Goal: Find specific page/section: Find specific page/section

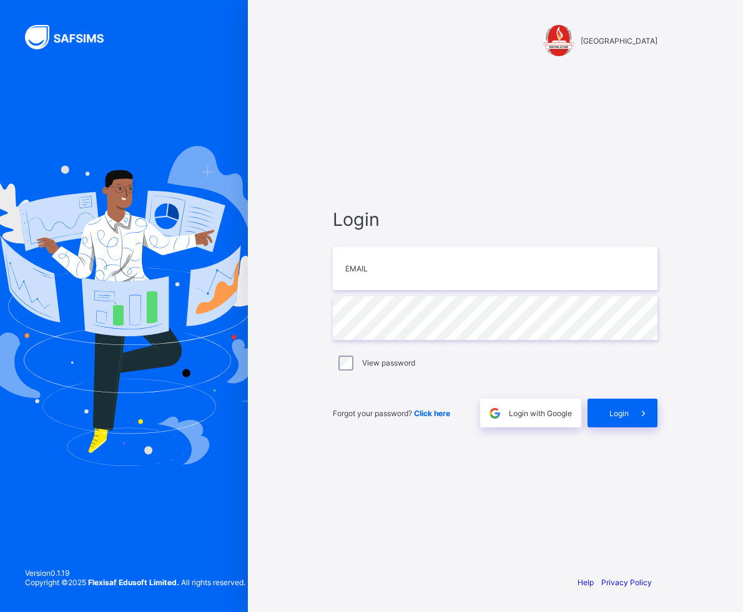
type input "**********"
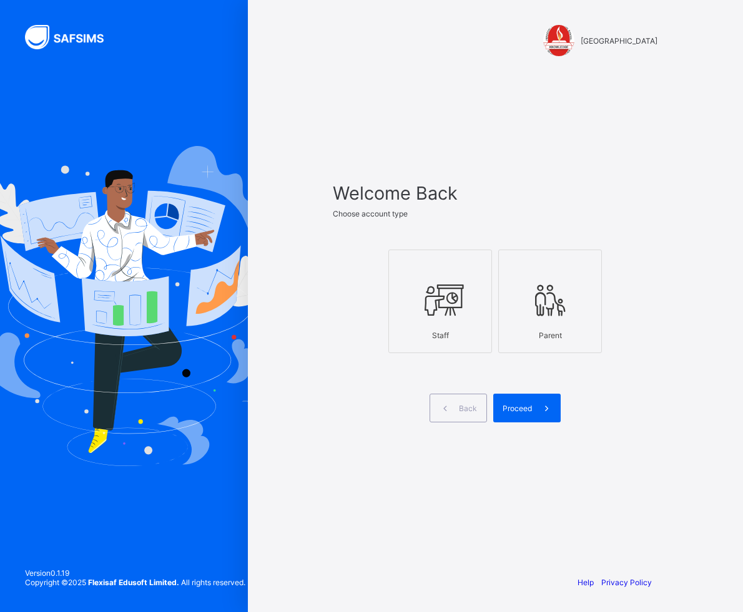
drag, startPoint x: 413, startPoint y: 314, endPoint x: 434, endPoint y: 318, distance: 21.7
click at [413, 314] on div at bounding box center [440, 299] width 90 height 49
click at [541, 410] on icon at bounding box center [546, 409] width 13 height 12
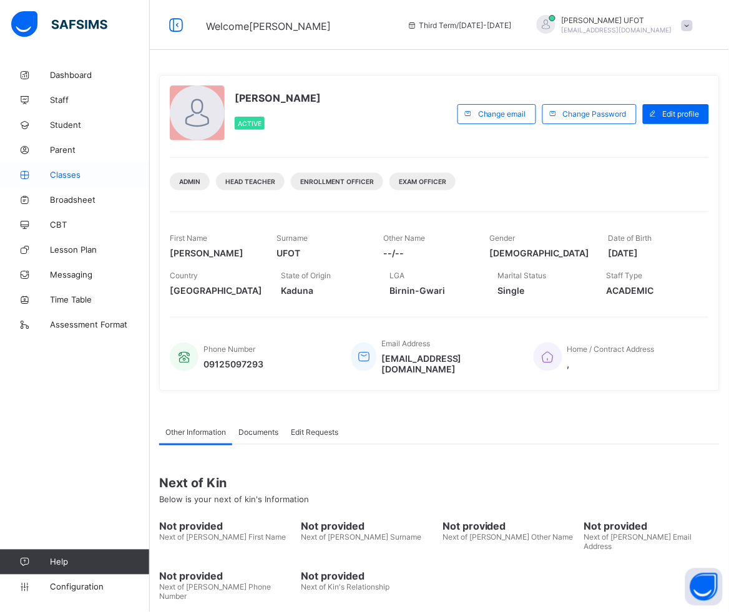
click at [53, 167] on link "Classes" at bounding box center [75, 174] width 150 height 25
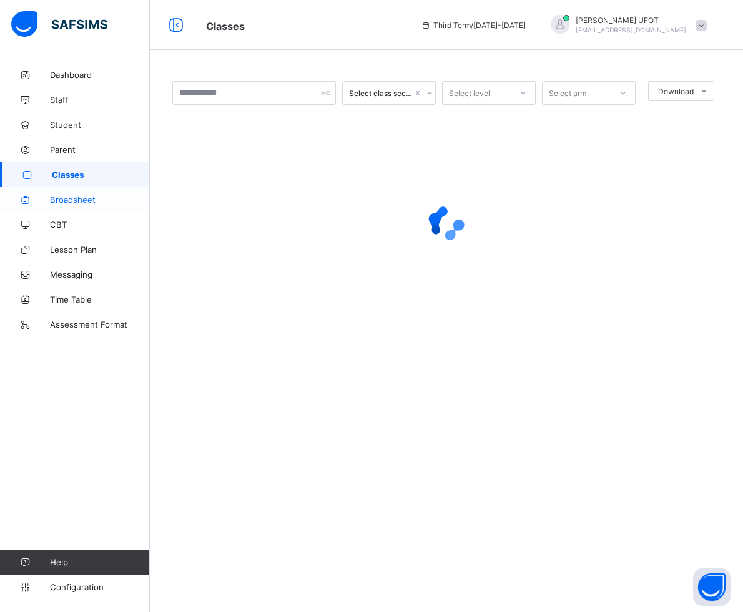
click at [75, 195] on span "Broadsheet" at bounding box center [100, 200] width 100 height 10
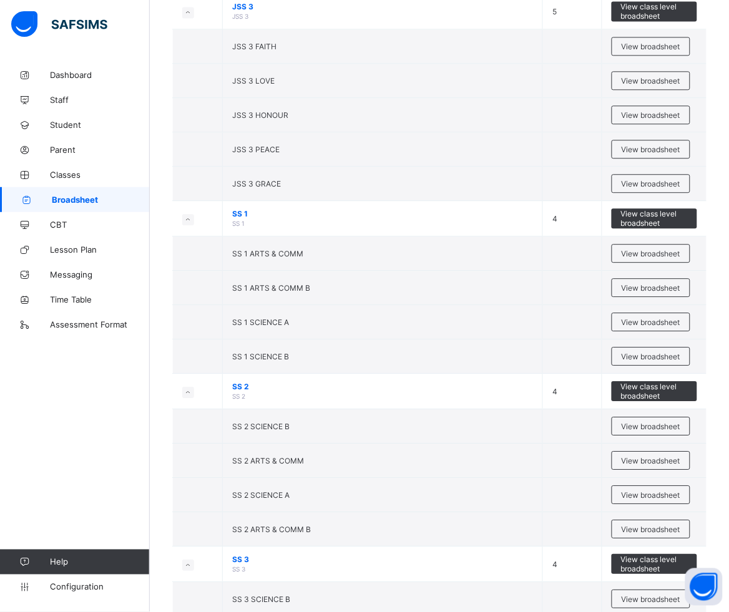
scroll to position [1659, 0]
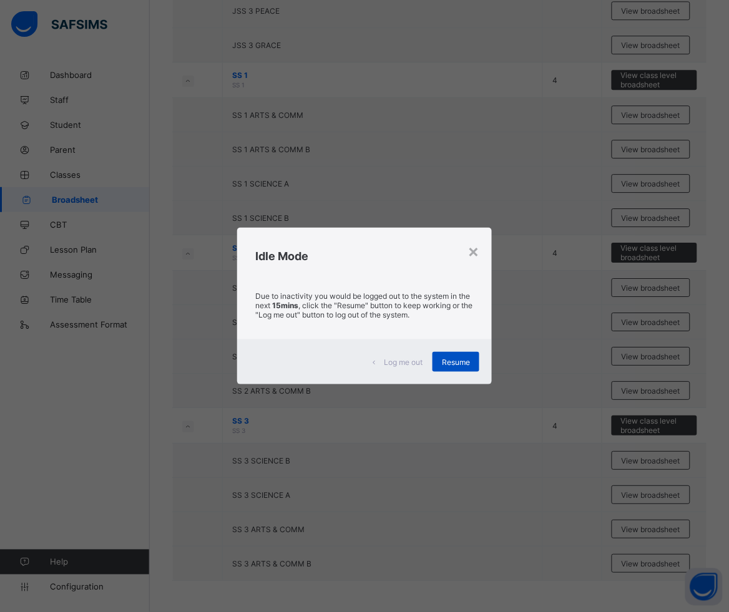
click at [473, 363] on div "Resume" at bounding box center [456, 362] width 47 height 20
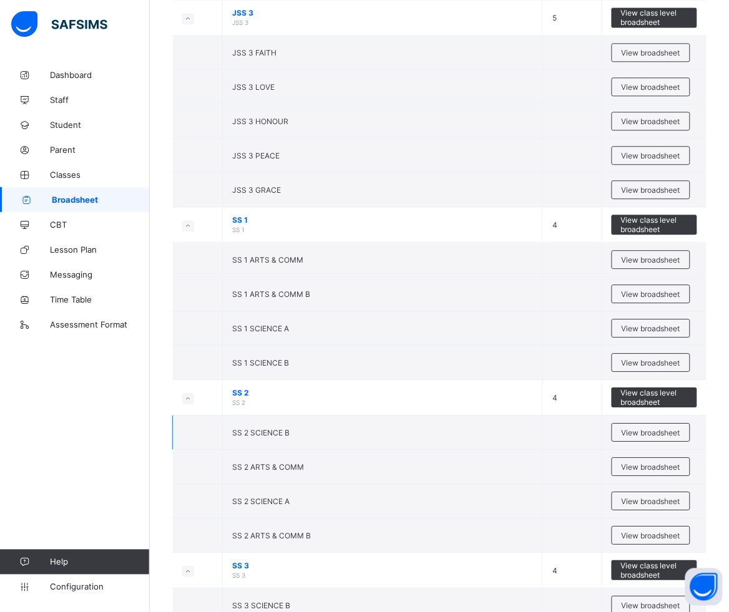
scroll to position [1425, 0]
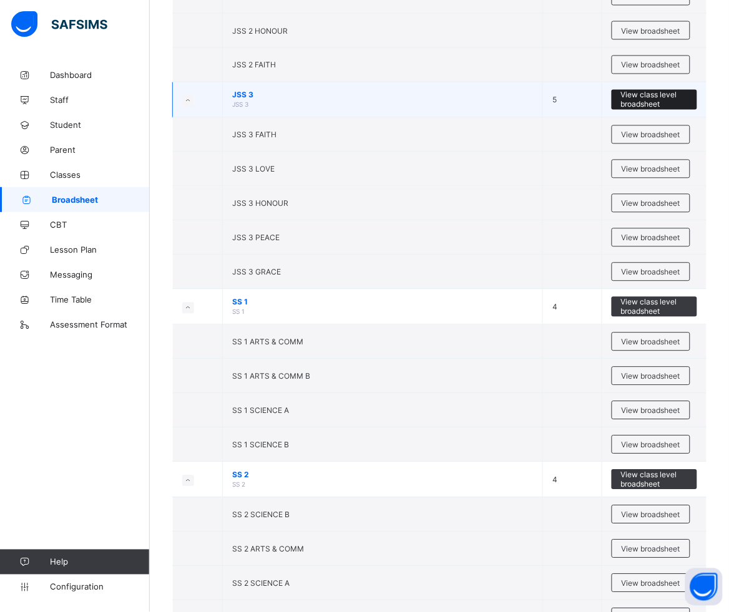
click at [679, 107] on span "View class level broadsheet" at bounding box center [654, 100] width 67 height 19
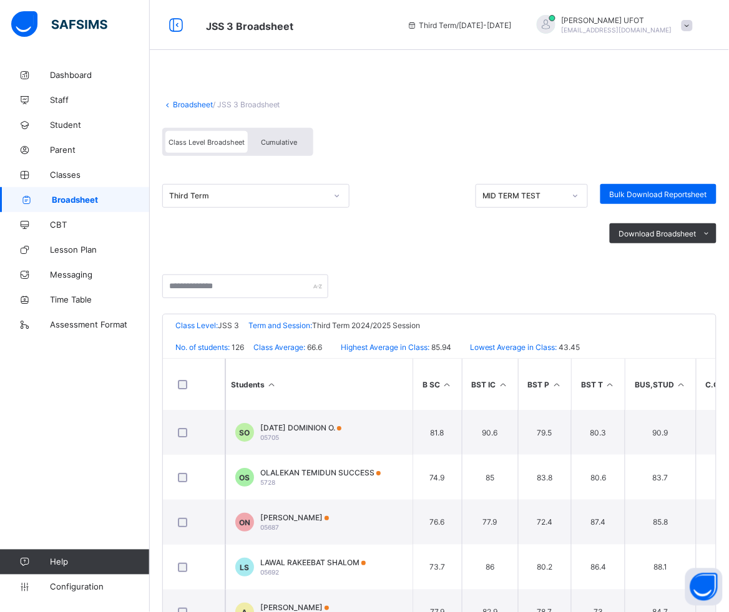
click at [277, 382] on icon at bounding box center [272, 384] width 11 height 9
click at [712, 279] on li "Excel sheet" at bounding box center [691, 279] width 50 height 19
